Goal: Find specific page/section: Find specific page/section

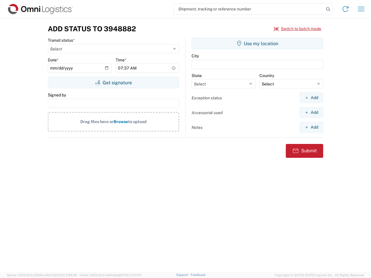
click at [249, 9] on input "search" at bounding box center [249, 8] width 150 height 11
click at [328, 9] on icon at bounding box center [328, 9] width 8 height 8
click at [345, 9] on icon at bounding box center [344, 8] width 9 height 9
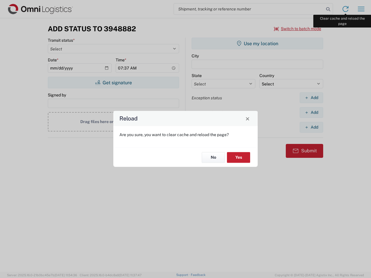
click at [361, 9] on div "Reload Are you sure, you want to clear cache and reload the page? No Yes" at bounding box center [185, 139] width 371 height 278
click at [297, 29] on div "Reload Are you sure, you want to clear cache and reload the page? No Yes" at bounding box center [185, 139] width 371 height 278
click at [113, 83] on div "Reload Are you sure, you want to clear cache and reload the page? No Yes" at bounding box center [185, 139] width 371 height 278
click at [257, 43] on div "Reload Are you sure, you want to clear cache and reload the page? No Yes" at bounding box center [185, 139] width 371 height 278
click at [311, 98] on div "Reload Are you sure, you want to clear cache and reload the page? No Yes" at bounding box center [185, 139] width 371 height 278
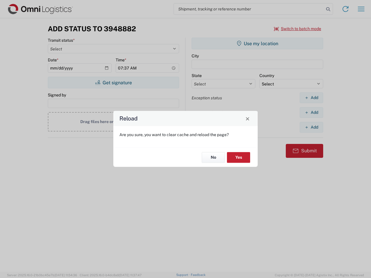
click at [311, 112] on div "Reload Are you sure, you want to clear cache and reload the page? No Yes" at bounding box center [185, 139] width 371 height 278
click at [311, 127] on div "Reload Are you sure, you want to clear cache and reload the page? No Yes" at bounding box center [185, 139] width 371 height 278
